Goal: Transaction & Acquisition: Purchase product/service

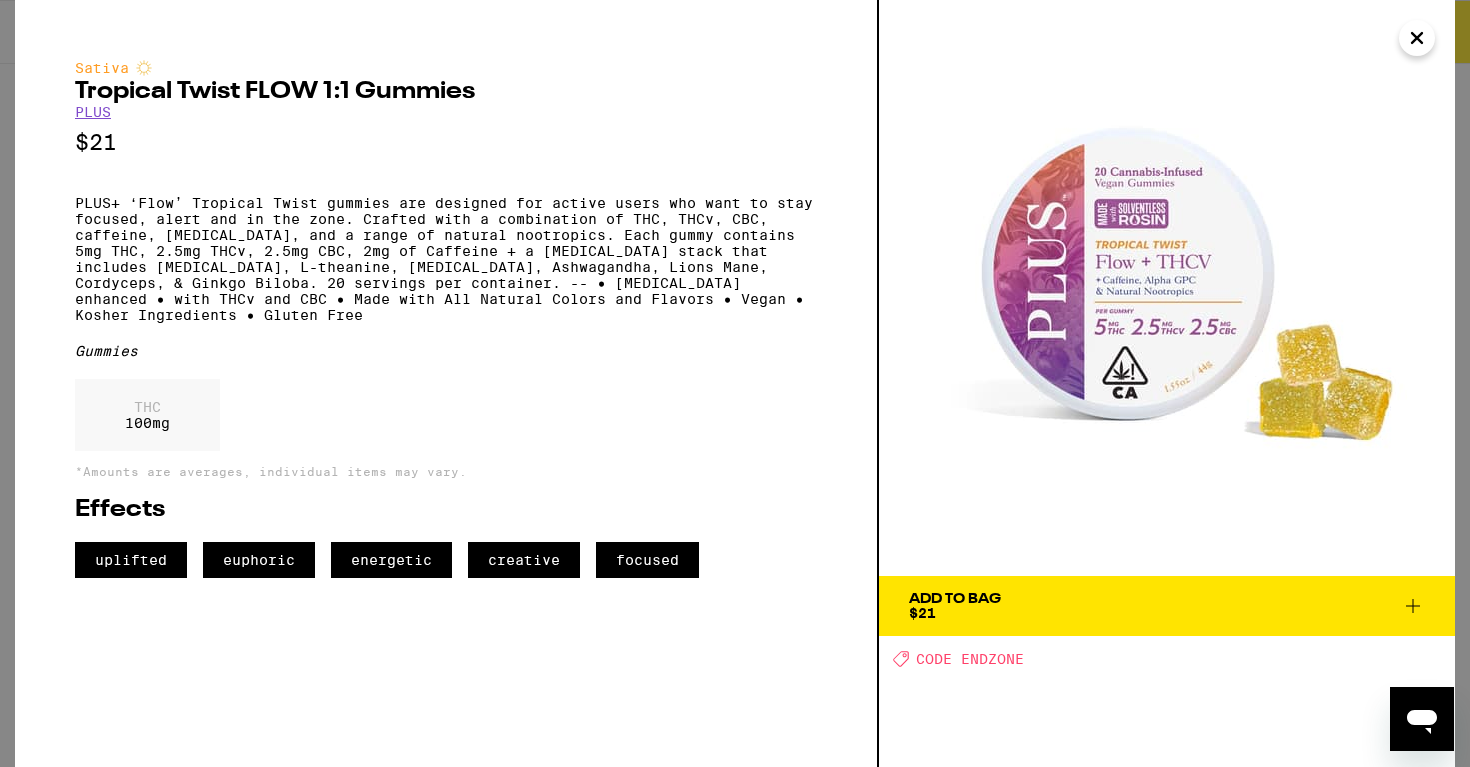
click at [1120, 578] on button "Add To Bag $21" at bounding box center [1167, 606] width 576 height 60
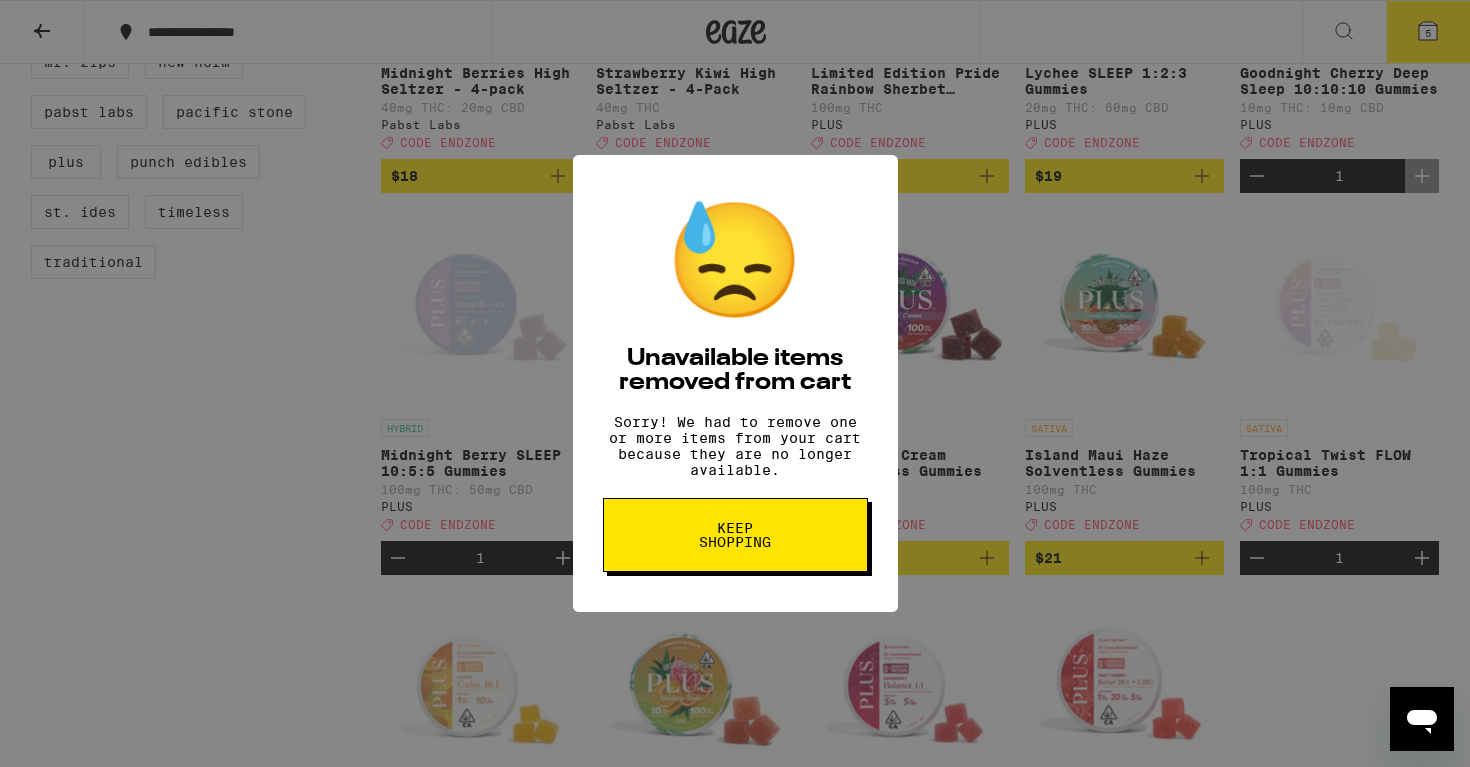
click at [737, 549] on span "Keep Shopping" at bounding box center [735, 535] width 103 height 28
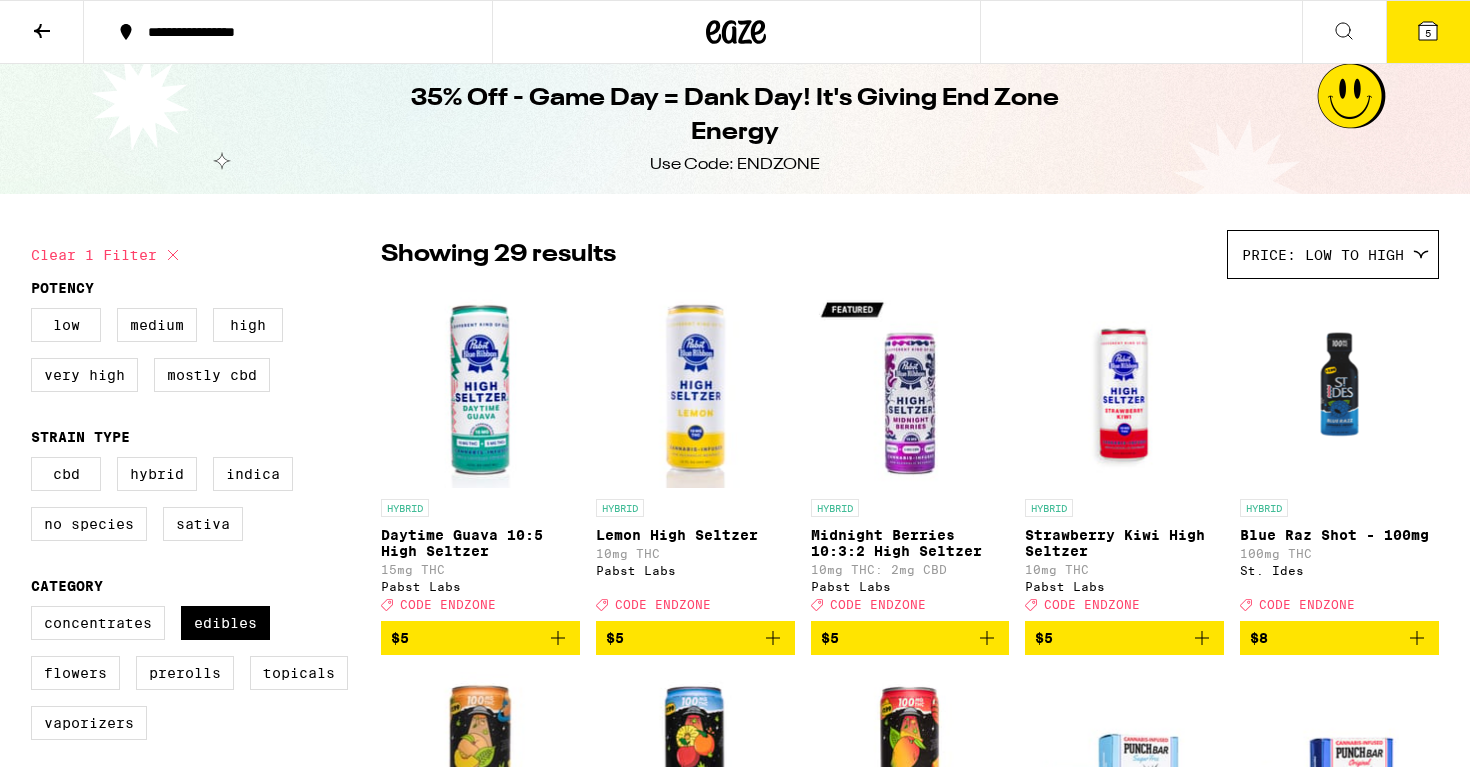
click at [1425, 29] on span "5" at bounding box center [1428, 33] width 6 height 12
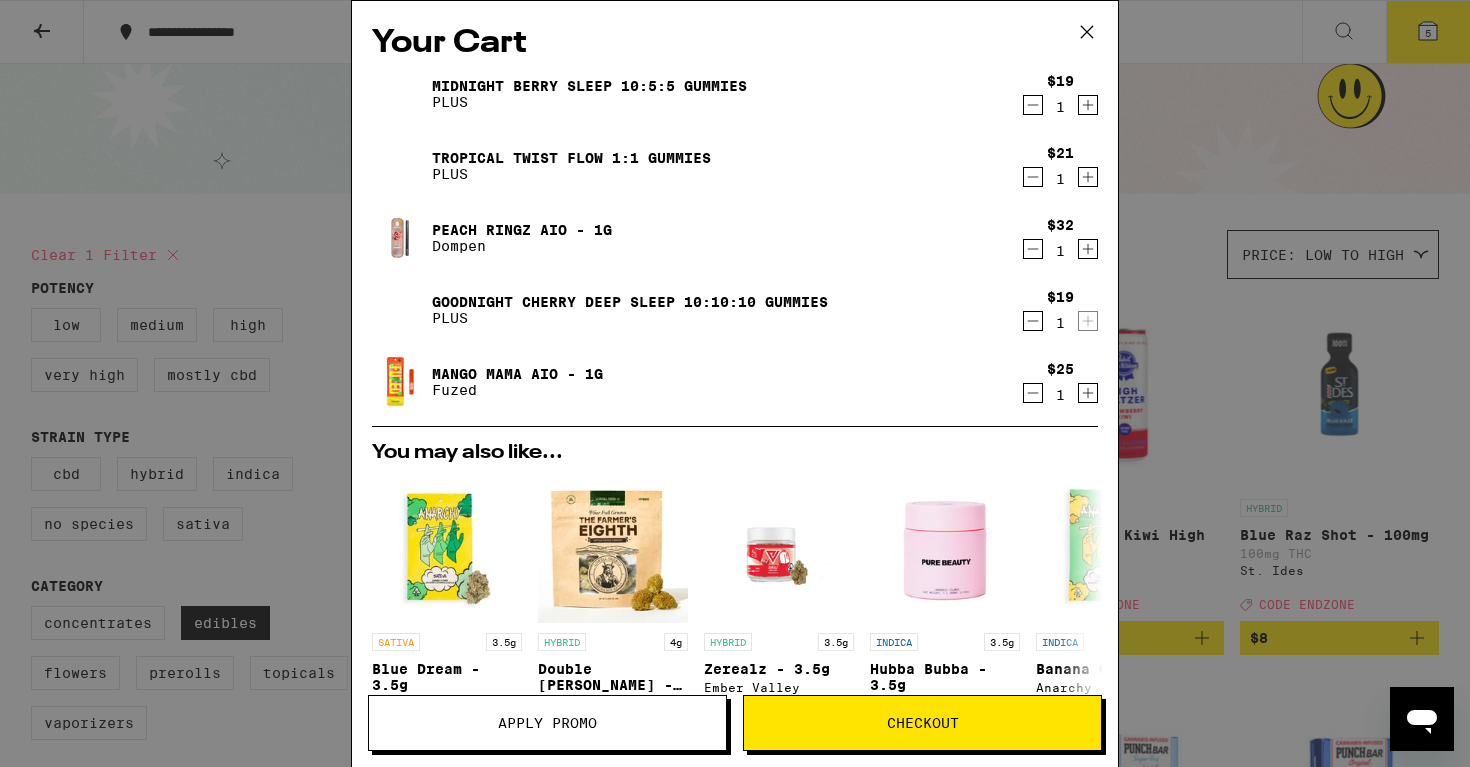
click at [1089, 29] on icon at bounding box center [1087, 32] width 30 height 30
